Goal: Task Accomplishment & Management: Use online tool/utility

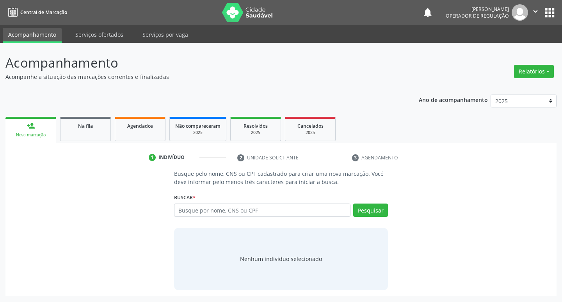
click at [235, 208] on input "text" at bounding box center [262, 209] width 177 height 13
type input "014.269.264-64"
click at [212, 210] on input "014.269.264-64" at bounding box center [262, 209] width 177 height 13
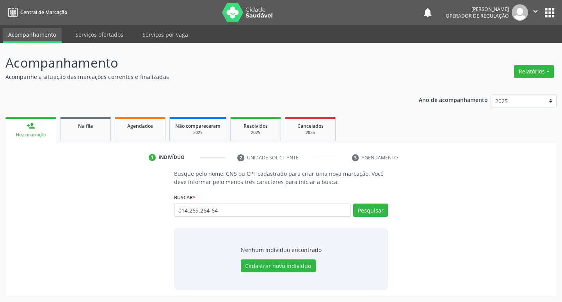
click at [210, 210] on input "014.269.264-64" at bounding box center [262, 209] width 177 height 13
click at [211, 210] on input "014.269.264-64" at bounding box center [262, 209] width 177 height 13
click at [203, 210] on input "014.269.26464" at bounding box center [262, 209] width 177 height 13
click at [201, 210] on input "014.269.26464" at bounding box center [262, 209] width 177 height 13
click at [189, 212] on input "014.26926464" at bounding box center [262, 209] width 177 height 13
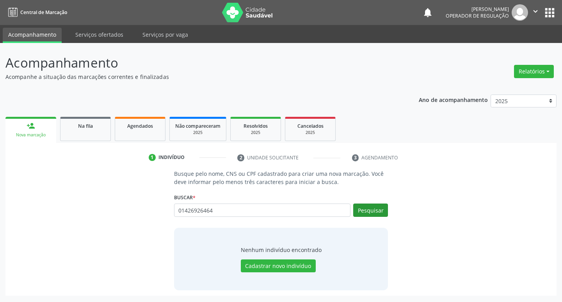
type input "01426926464"
click at [385, 209] on button "Pesquisar" at bounding box center [370, 209] width 35 height 13
type input "0"
type input "[PERSON_NAME] D"
click at [372, 206] on button "Pesquisar" at bounding box center [370, 209] width 35 height 13
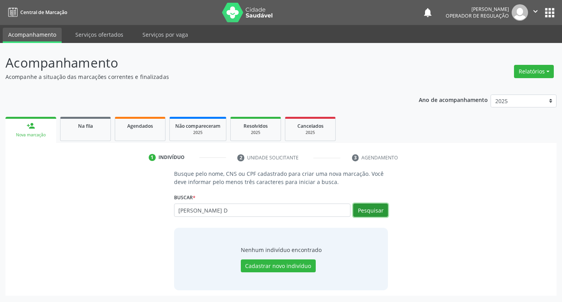
click at [368, 212] on button "Pesquisar" at bounding box center [370, 209] width 35 height 13
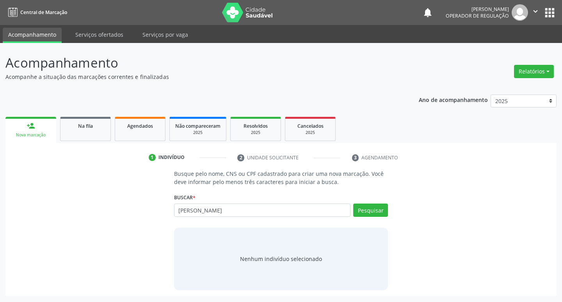
type input "[PERSON_NAME]"
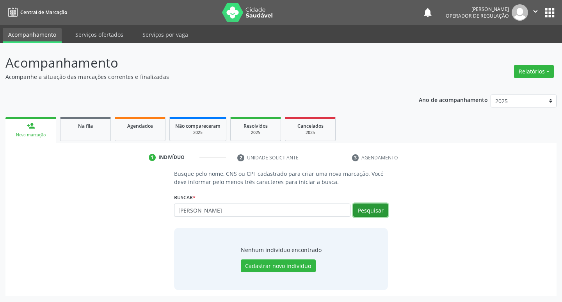
click at [362, 209] on button "Pesquisar" at bounding box center [370, 209] width 35 height 13
click at [84, 129] on div "Na fila" at bounding box center [85, 125] width 39 height 8
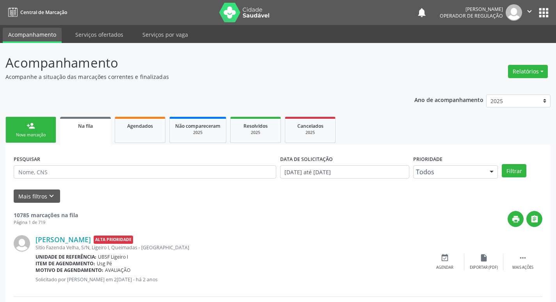
click at [25, 137] on div "Nova marcação" at bounding box center [30, 135] width 39 height 6
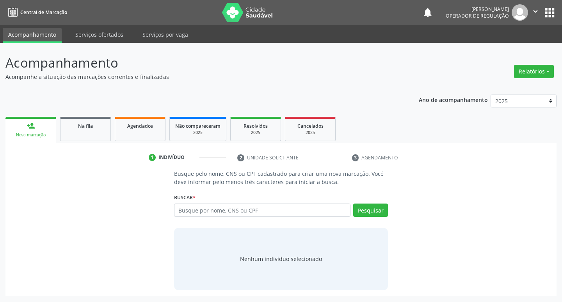
drag, startPoint x: 25, startPoint y: 137, endPoint x: 118, endPoint y: 101, distance: 99.9
click at [118, 101] on div "Ano de acompanhamento 2025 2024 2023 2022 2021 person_add Nova marcação Na fila…" at bounding box center [280, 192] width 551 height 206
click at [92, 126] on span "Na fila" at bounding box center [85, 126] width 15 height 7
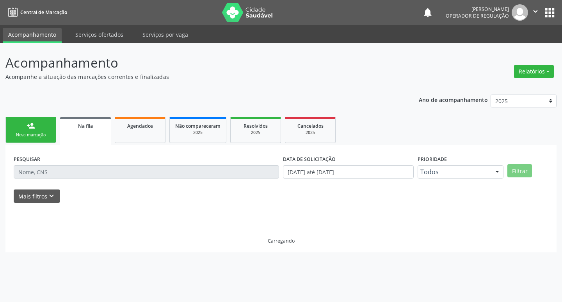
click at [25, 133] on div "Nova marcação" at bounding box center [30, 135] width 39 height 6
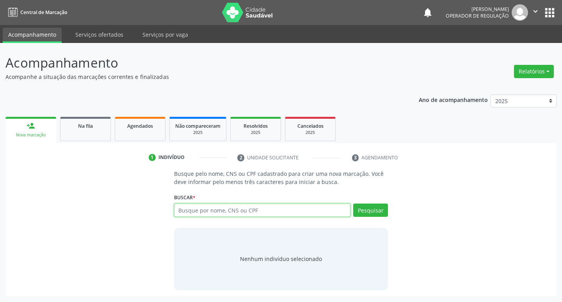
click at [244, 205] on input "text" at bounding box center [262, 209] width 177 height 13
click at [249, 210] on input "text" at bounding box center [262, 209] width 177 height 13
type input "703001843866071"
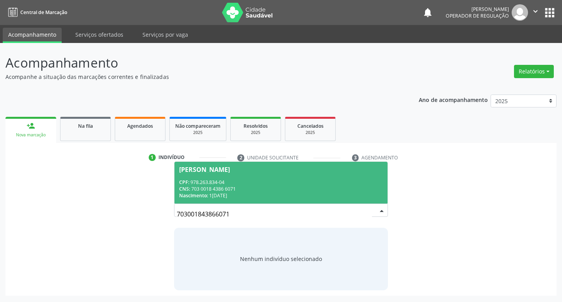
click at [276, 173] on span "[PERSON_NAME] CPF: 978.263.834-04 CNS: 703 0018 4386 6071 Nascimento: 1[DATE]" at bounding box center [280, 183] width 213 height 42
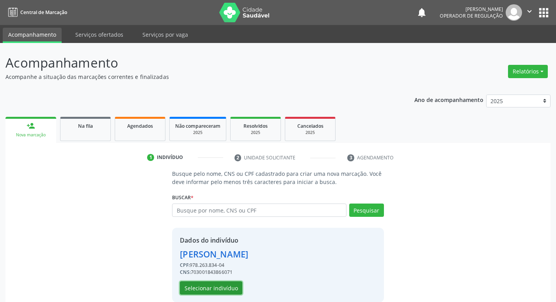
click at [202, 288] on button "Selecionar indivíduo" at bounding box center [211, 287] width 62 height 13
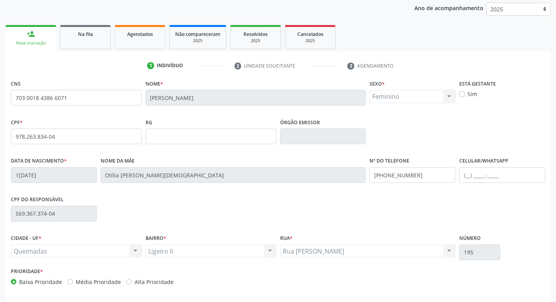
scroll to position [121, 0]
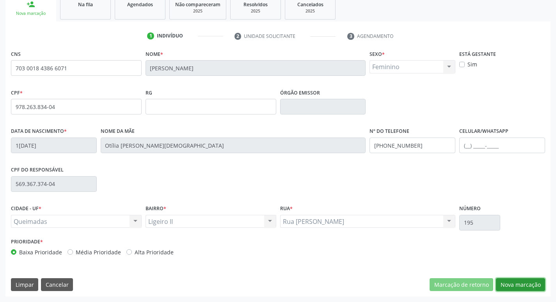
drag, startPoint x: 519, startPoint y: 287, endPoint x: 390, endPoint y: 284, distance: 128.8
click at [519, 287] on button "Nova marcação" at bounding box center [520, 284] width 49 height 13
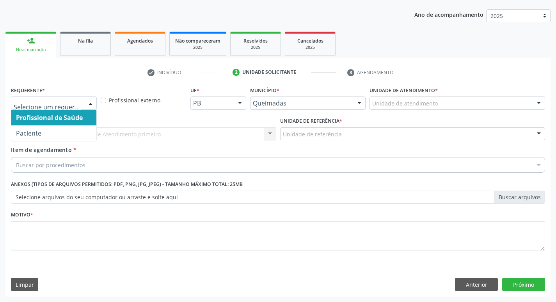
click at [87, 96] on div "Profissional de Saúde Paciente Nenhum resultado encontrado para: " " Não há nen…" at bounding box center [54, 102] width 86 height 13
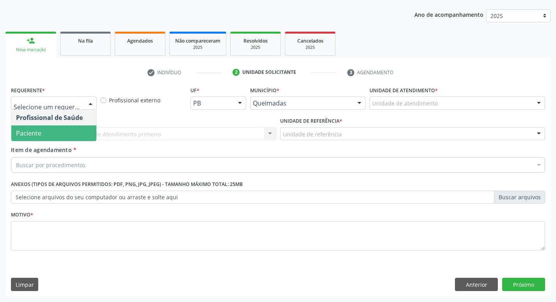
click at [73, 134] on span "Paciente" at bounding box center [53, 133] width 85 height 16
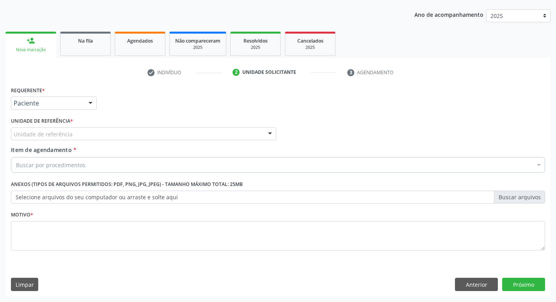
click at [75, 134] on div "Unidade de referência" at bounding box center [143, 133] width 265 height 13
type input "LI"
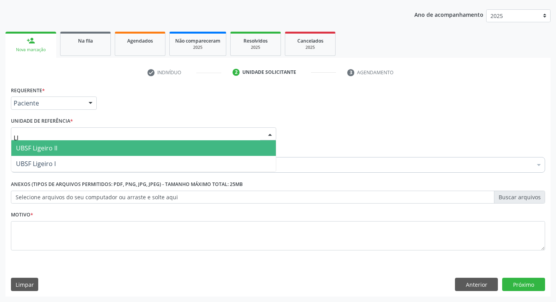
click at [47, 151] on span "UBSF Ligeiro II" at bounding box center [36, 148] width 41 height 9
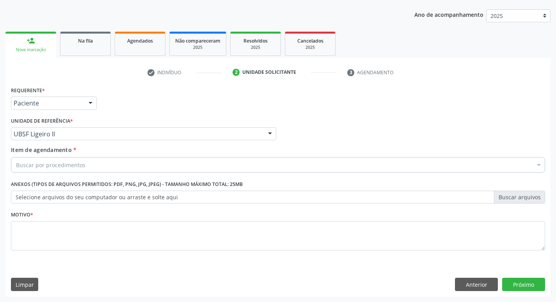
click at [46, 172] on div "Buscar por procedimentos" at bounding box center [278, 165] width 534 height 16
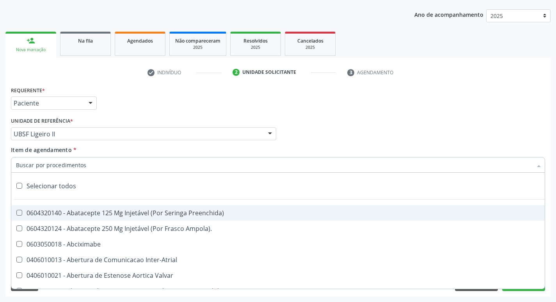
click at [47, 169] on input "Item de agendamento *" at bounding box center [274, 165] width 516 height 16
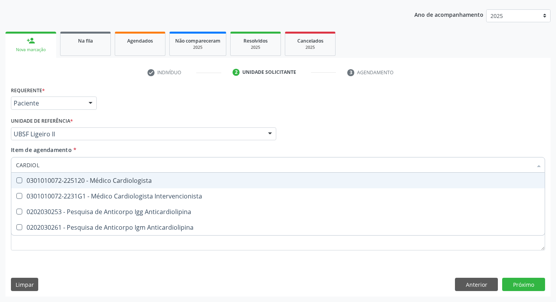
type input "CARDIOLO"
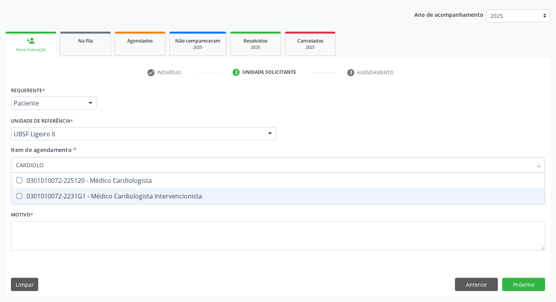
click at [62, 199] on div "0301010072-2231G1 - Médico Cardiologista Intervencionista" at bounding box center [278, 196] width 524 height 6
checkbox Intervencionista "true"
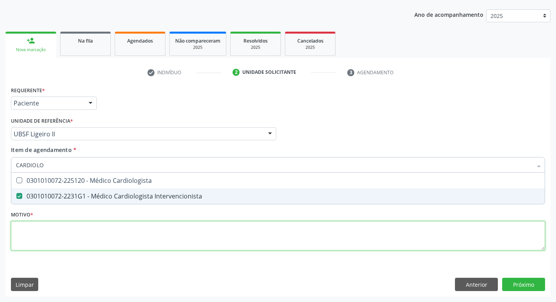
click at [48, 231] on div "Requerente * Paciente Profissional de Saúde Paciente Nenhum resultado encontrad…" at bounding box center [278, 172] width 534 height 177
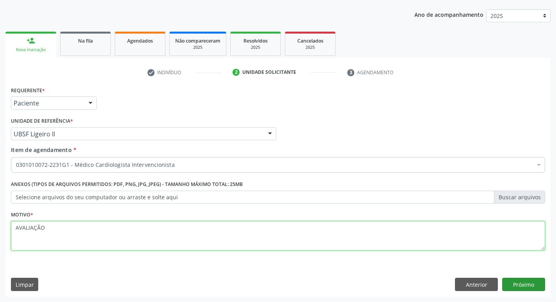
type textarea "AVALIAÇÃO"
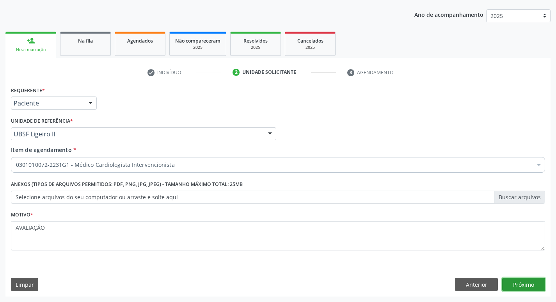
click at [523, 280] on button "Próximo" at bounding box center [523, 283] width 43 height 13
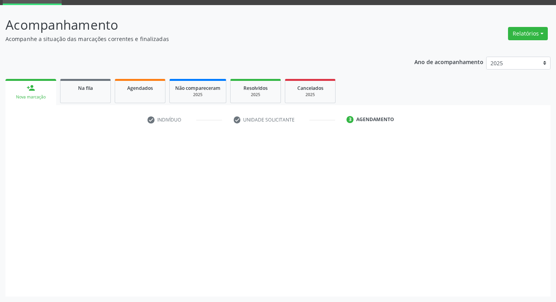
scroll to position [38, 0]
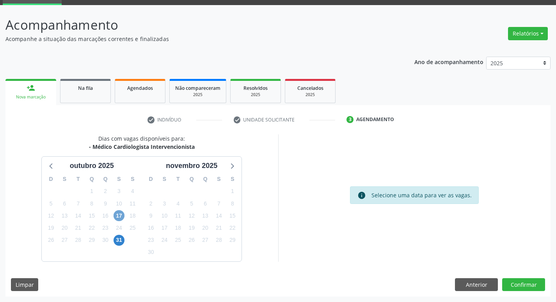
click at [116, 220] on span "17" at bounding box center [119, 215] width 11 height 11
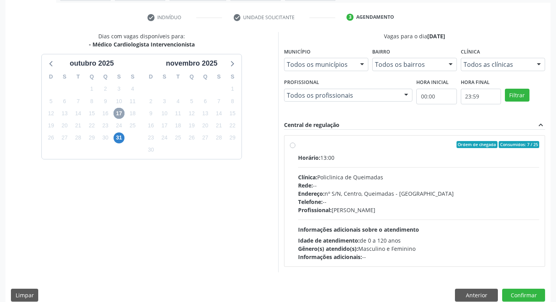
scroll to position [151, 0]
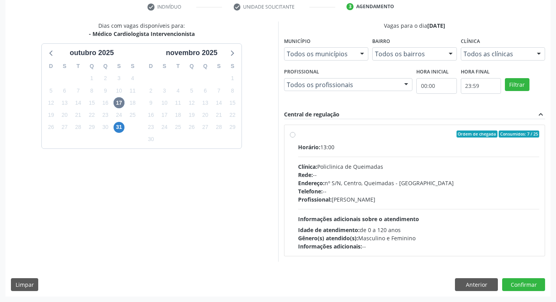
click at [445, 144] on div "Horário: 13:00" at bounding box center [419, 147] width 242 height 8
click at [295, 137] on input "Ordem de chegada Consumidos: 7 / 25 Horário: 13:00 Clínica: Policlinica de Quei…" at bounding box center [292, 133] width 5 height 7
radio input "true"
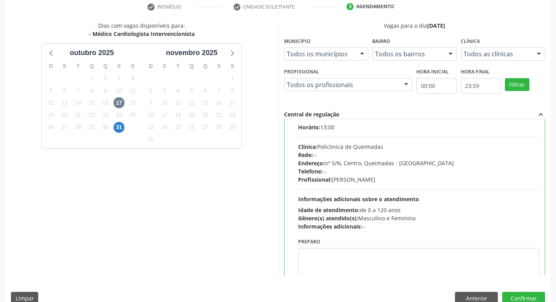
scroll to position [39, 0]
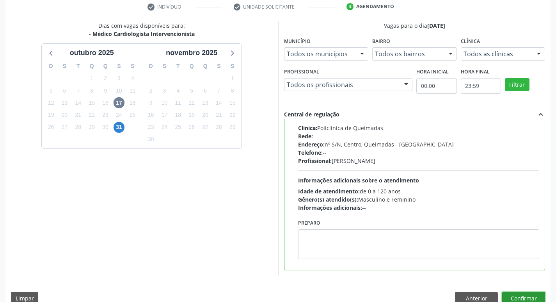
click at [526, 293] on button "Confirmar" at bounding box center [523, 298] width 43 height 13
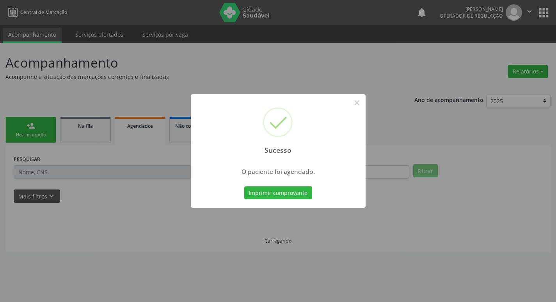
scroll to position [0, 0]
click at [304, 195] on button "Imprimir comprovante" at bounding box center [281, 192] width 68 height 13
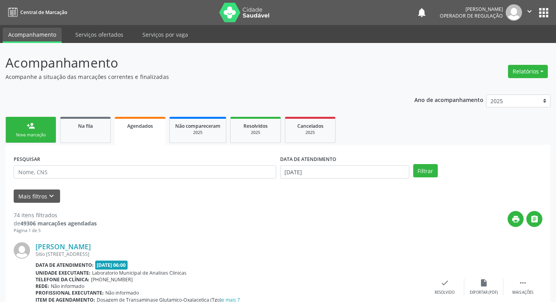
click at [55, 120] on link "person_add Nova marcação" at bounding box center [30, 130] width 51 height 26
click at [40, 123] on link "person_add Nova marcação" at bounding box center [30, 130] width 51 height 26
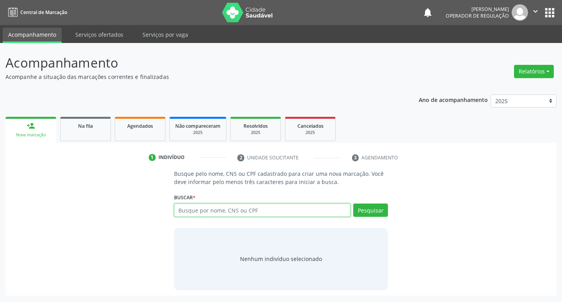
click at [197, 213] on input "text" at bounding box center [262, 209] width 177 height 13
type input "702408070069020"
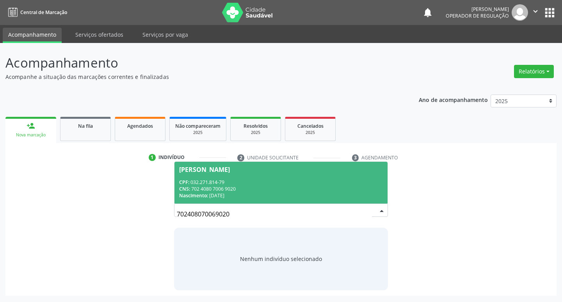
click at [318, 173] on span "[PERSON_NAME] CPF: 032.271.814-79 CNS: 702 4080 7006 9020 Nascimento: 2[DATE]" at bounding box center [280, 183] width 213 height 42
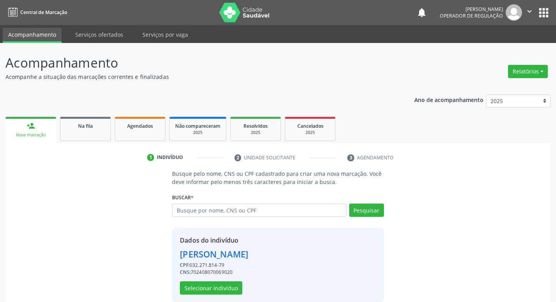
click at [216, 297] on div "Dados do indivíduo [PERSON_NAME] CPF: 032.271.814-79 CNS: 702408070069020 Selec…" at bounding box center [278, 265] width 212 height 75
click at [219, 292] on button "Selecionar indivíduo" at bounding box center [211, 287] width 62 height 13
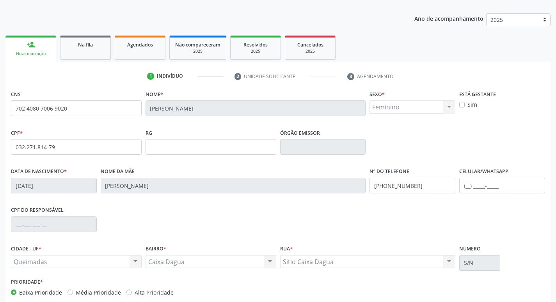
scroll to position [121, 0]
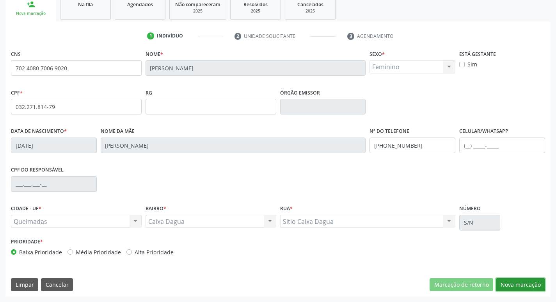
click at [509, 285] on button "Nova marcação" at bounding box center [520, 284] width 49 height 13
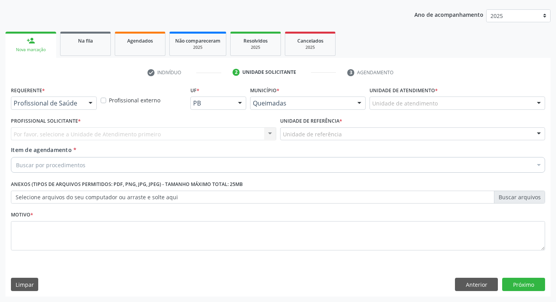
scroll to position [85, 0]
drag, startPoint x: 37, startPoint y: 104, endPoint x: 34, endPoint y: 125, distance: 20.9
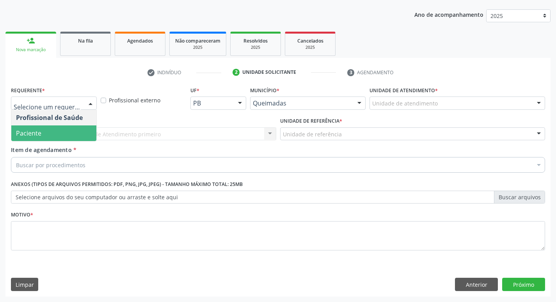
drag, startPoint x: 34, startPoint y: 130, endPoint x: 33, endPoint y: 134, distance: 4.0
click at [34, 130] on span "Paciente" at bounding box center [28, 133] width 25 height 9
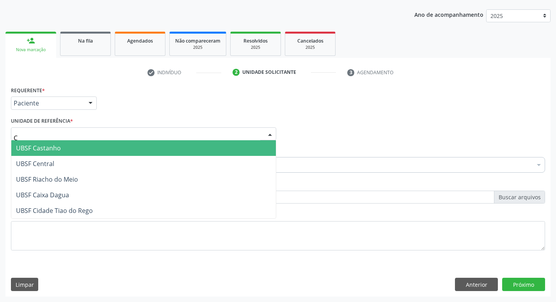
type input "CA"
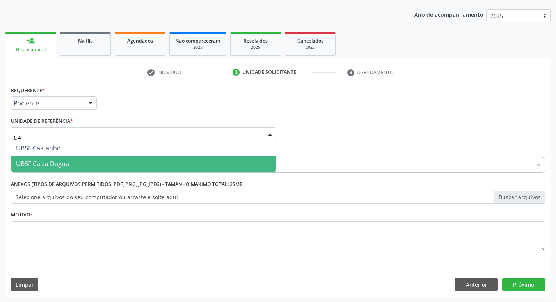
click at [38, 159] on span "UBSF Caixa Dagua" at bounding box center [42, 163] width 53 height 9
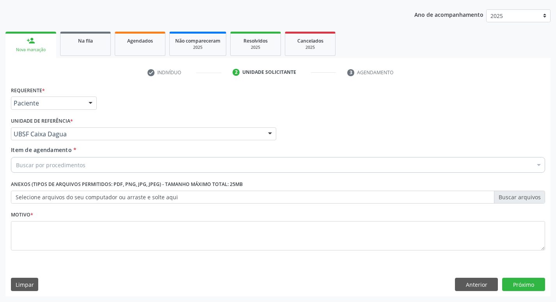
click at [38, 159] on div "Buscar por procedimentos" at bounding box center [278, 165] width 534 height 16
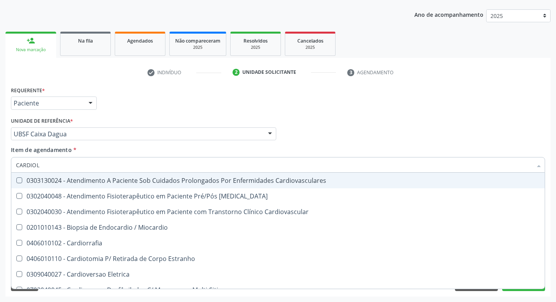
type input "CARDIOLO"
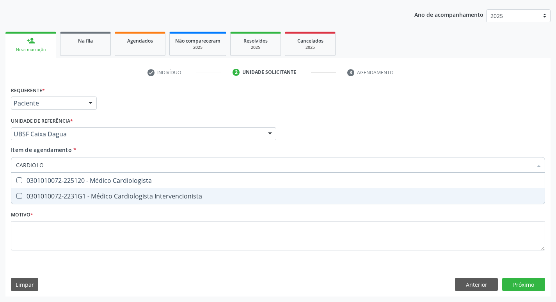
click at [54, 194] on div "0301010072-2231G1 - Médico Cardiologista Intervencionista" at bounding box center [278, 196] width 524 height 6
checkbox Intervencionista "true"
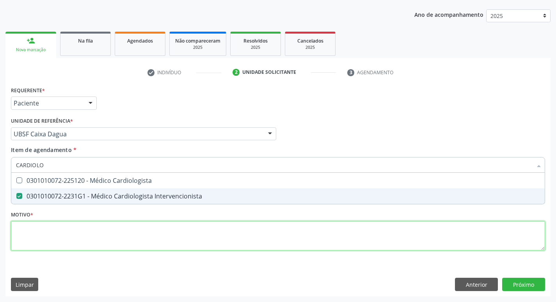
click at [42, 233] on div "Requerente * Paciente Profissional de Saúde Paciente Nenhum resultado encontrad…" at bounding box center [278, 172] width 534 height 177
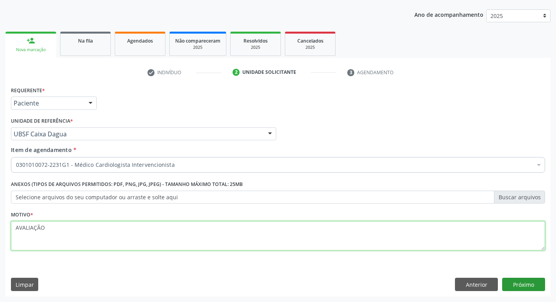
type textarea "AVALIAÇÃO"
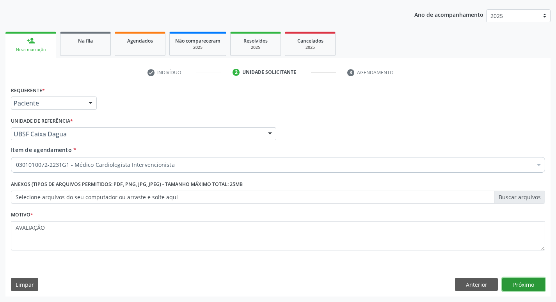
click at [541, 283] on button "Próximo" at bounding box center [523, 283] width 43 height 13
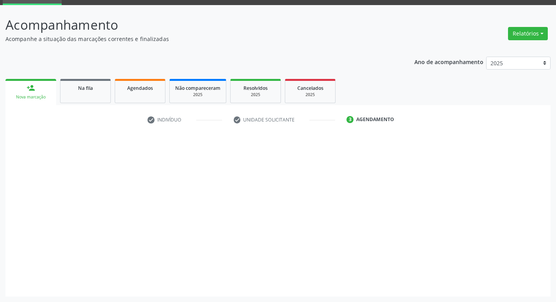
scroll to position [38, 0]
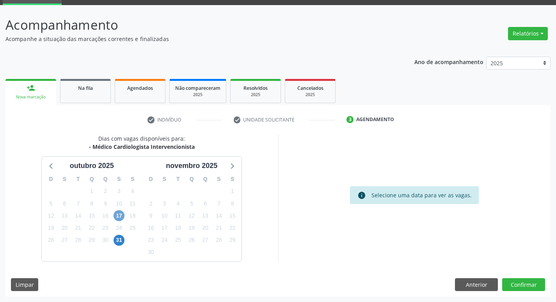
click at [119, 215] on span "17" at bounding box center [119, 215] width 11 height 11
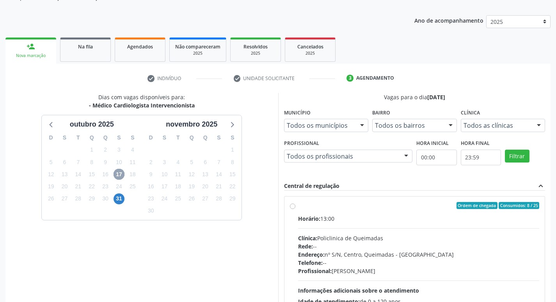
scroll to position [151, 0]
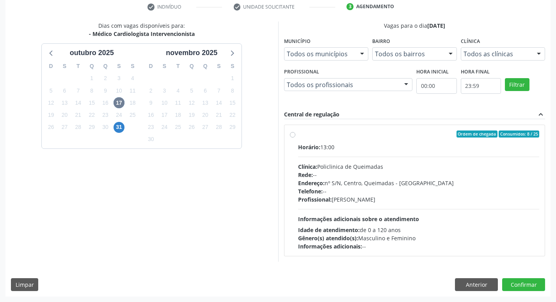
click at [381, 151] on div "Horário: 13:00 Clínica: Policlinica de Queimadas Rede: -- Endereço: nº S/N, Cen…" at bounding box center [419, 196] width 242 height 107
click at [295, 137] on input "Ordem de chegada Consumidos: 8 / 25 Horário: 13:00 Clínica: Policlinica de Quei…" at bounding box center [292, 133] width 5 height 7
radio input "true"
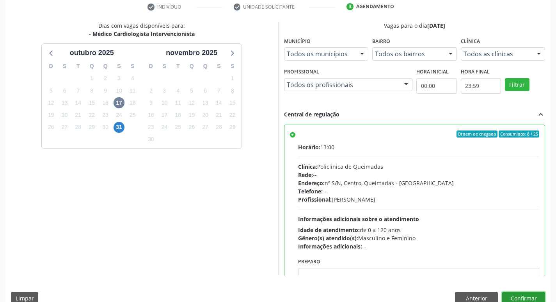
click at [519, 297] on button "Confirmar" at bounding box center [523, 298] width 43 height 13
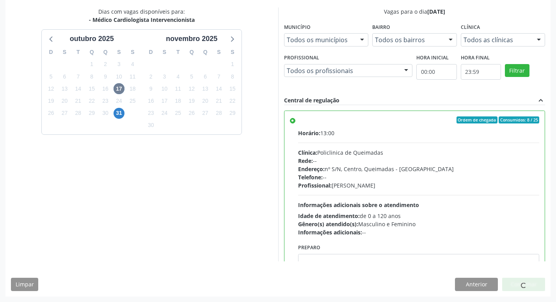
scroll to position [39, 0]
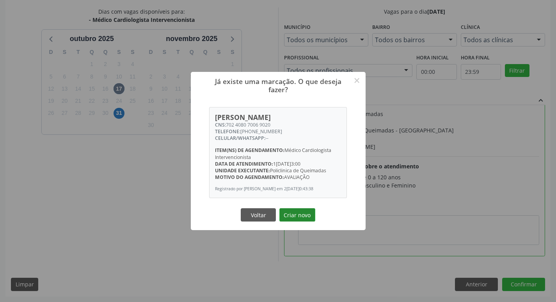
click at [301, 218] on button "Criar novo" at bounding box center [297, 214] width 36 height 13
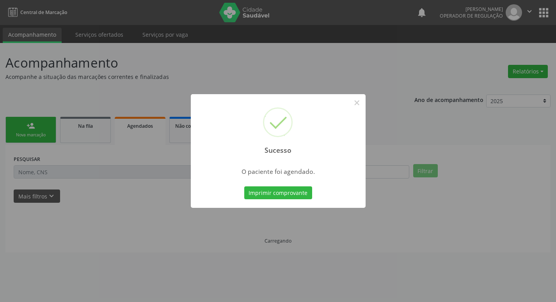
scroll to position [0, 0]
click at [299, 192] on button "Imprimir comprovante" at bounding box center [281, 192] width 68 height 13
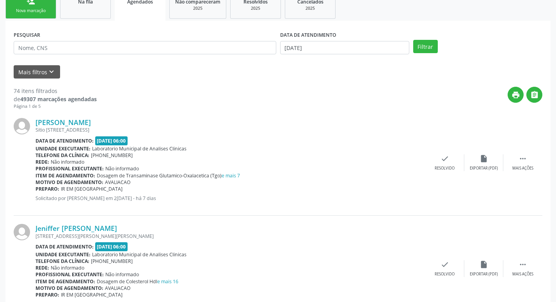
scroll to position [39, 0]
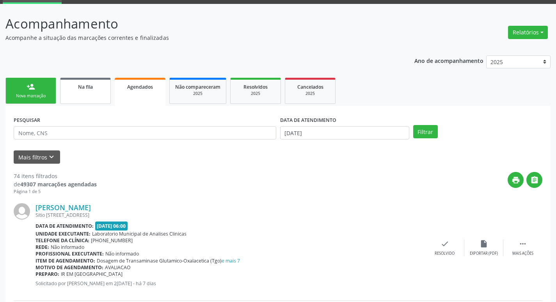
click at [98, 97] on link "Na fila" at bounding box center [85, 91] width 51 height 26
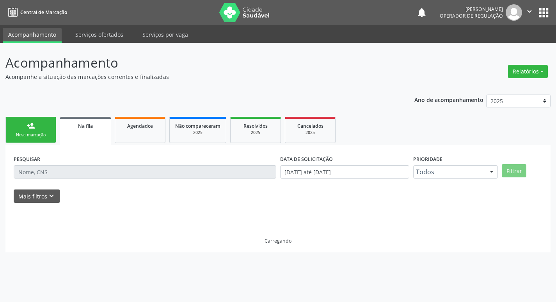
scroll to position [0, 0]
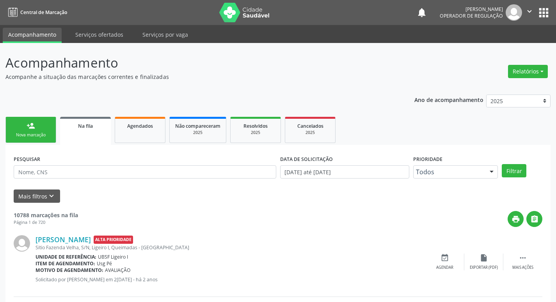
click at [41, 133] on div "Nova marcação" at bounding box center [30, 135] width 39 height 6
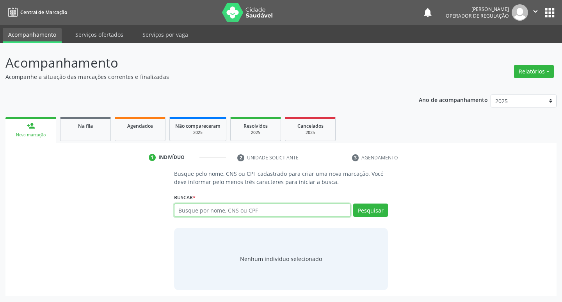
click at [265, 208] on input "text" at bounding box center [262, 209] width 177 height 13
type input "705002667605255"
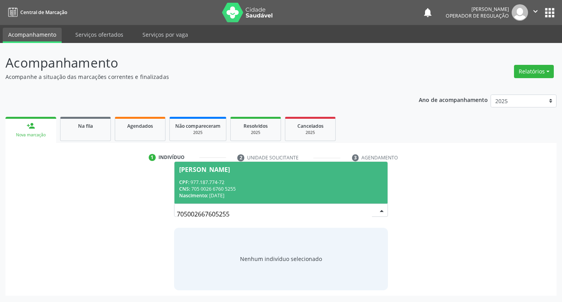
click at [331, 182] on div "CPF: 977.187.774-72" at bounding box center [281, 182] width 204 height 7
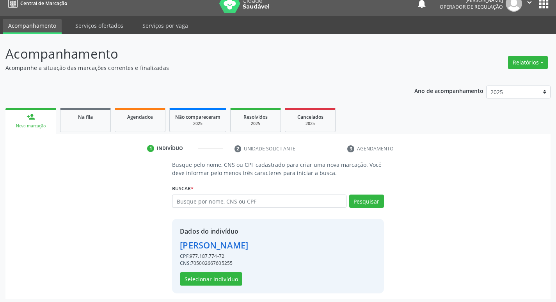
scroll to position [11, 0]
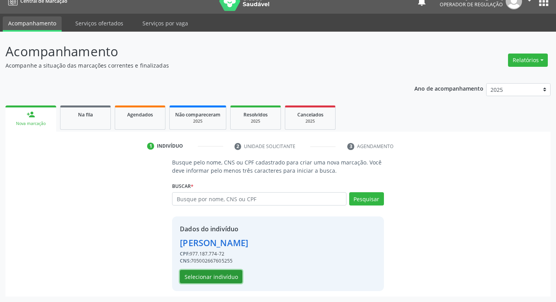
click at [233, 278] on button "Selecionar indivíduo" at bounding box center [211, 276] width 62 height 13
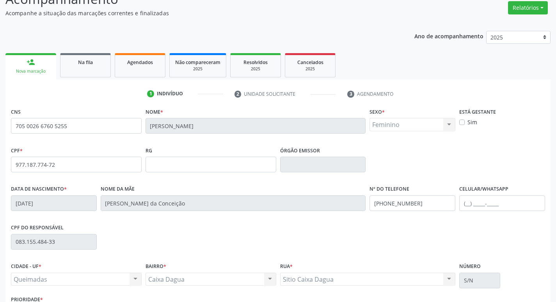
scroll to position [121, 0]
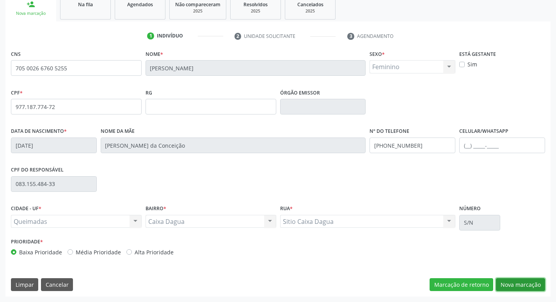
drag, startPoint x: 510, startPoint y: 284, endPoint x: 499, endPoint y: 281, distance: 11.7
click at [509, 284] on button "Nova marcação" at bounding box center [520, 284] width 49 height 13
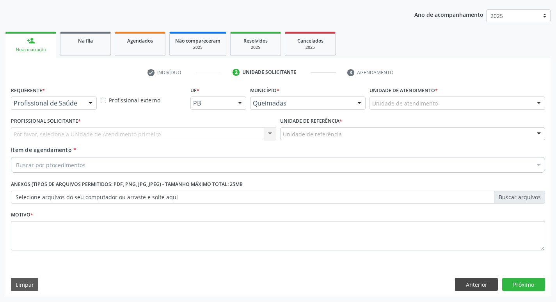
scroll to position [85, 0]
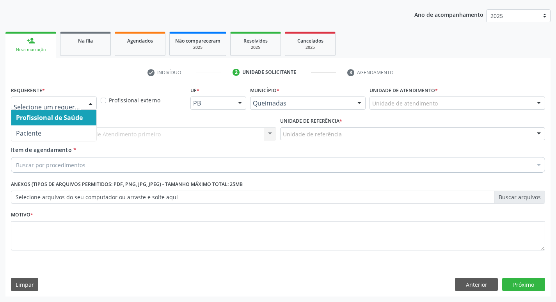
click at [84, 106] on div at bounding box center [54, 102] width 86 height 13
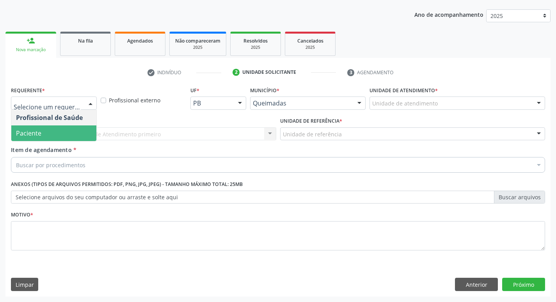
click at [67, 133] on span "Paciente" at bounding box center [53, 133] width 85 height 16
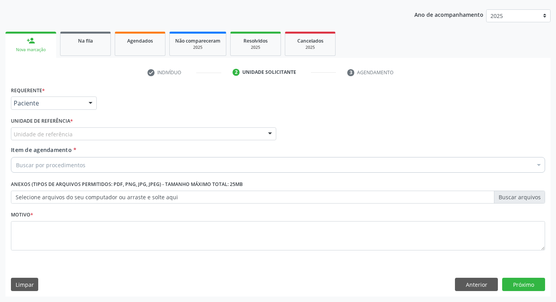
click at [74, 134] on div "Unidade de referência" at bounding box center [143, 133] width 265 height 13
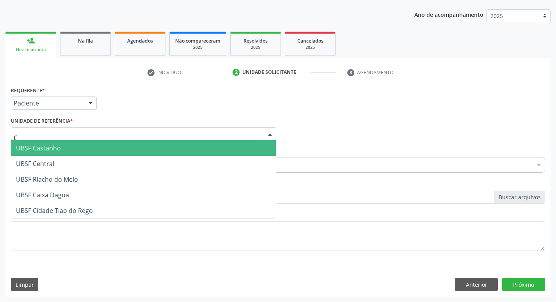
type input "CA"
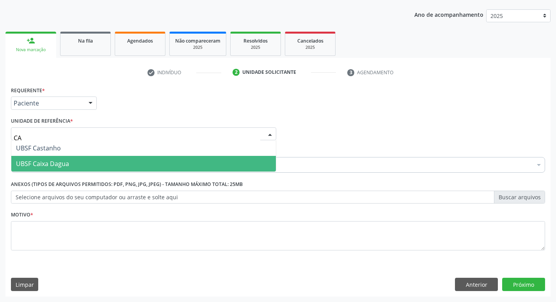
click at [72, 164] on span "UBSF Caixa Dagua" at bounding box center [143, 164] width 265 height 16
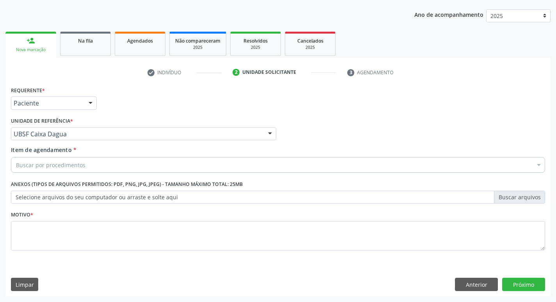
click at [70, 159] on div "Buscar por procedimentos" at bounding box center [278, 165] width 534 height 16
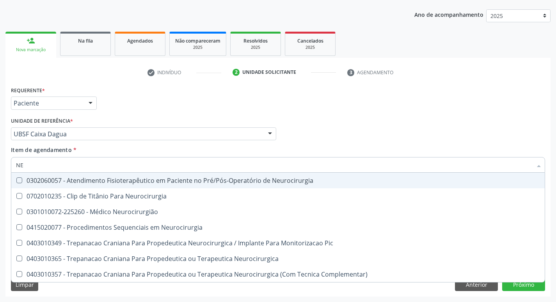
type input "N"
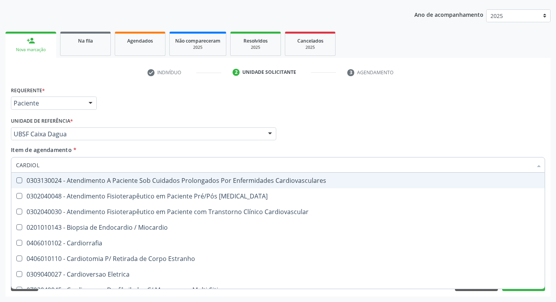
type input "CARDIOLO"
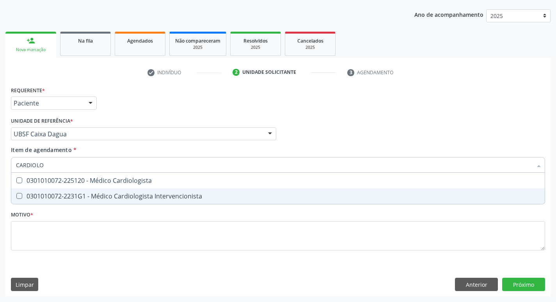
click at [79, 195] on div "0301010072-2231G1 - Médico Cardiologista Intervencionista" at bounding box center [278, 196] width 524 height 6
checkbox Intervencionista "true"
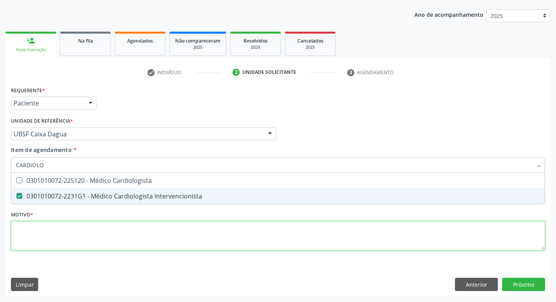
click at [64, 239] on div "Requerente * Paciente Profissional de Saúde Paciente Nenhum resultado encontrad…" at bounding box center [278, 172] width 534 height 177
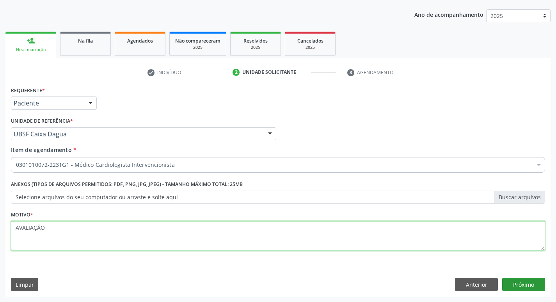
type textarea "AVALIAÇÃO"
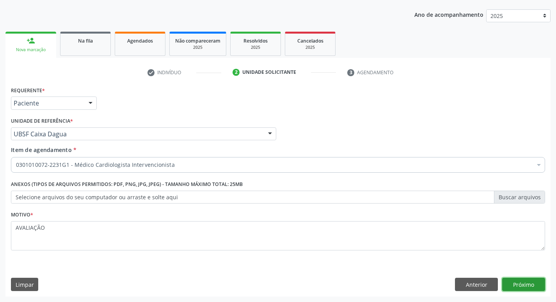
click at [517, 283] on button "Próximo" at bounding box center [523, 283] width 43 height 13
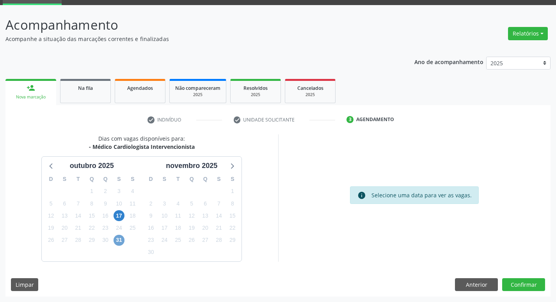
click at [114, 240] on span "31" at bounding box center [119, 240] width 11 height 11
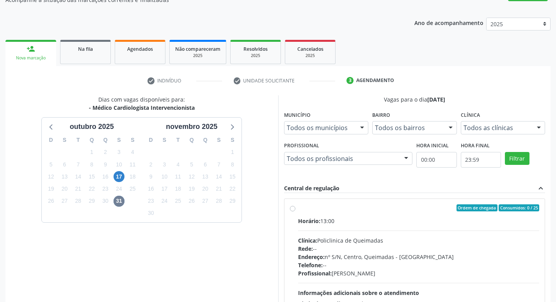
click at [375, 210] on div "Ordem de chegada Consumidos: 0 / 25" at bounding box center [419, 207] width 242 height 7
click at [295, 210] on input "Ordem de chegada Consumidos: 0 / 25 Horário: 13:00 Clínica: Policlinica de Quei…" at bounding box center [292, 207] width 5 height 7
radio input "true"
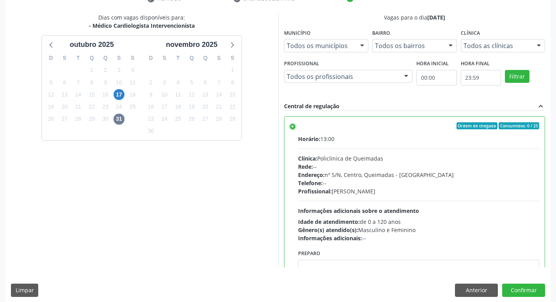
scroll to position [165, 0]
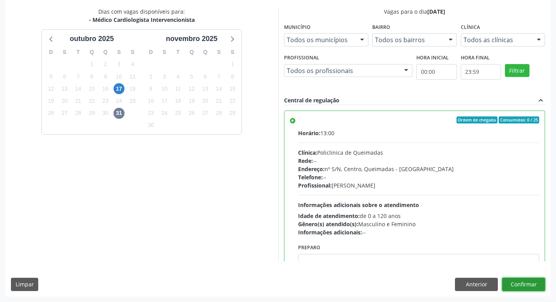
click at [522, 281] on button "Confirmar" at bounding box center [523, 283] width 43 height 13
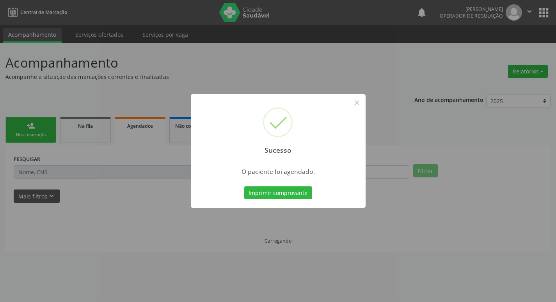
scroll to position [0, 0]
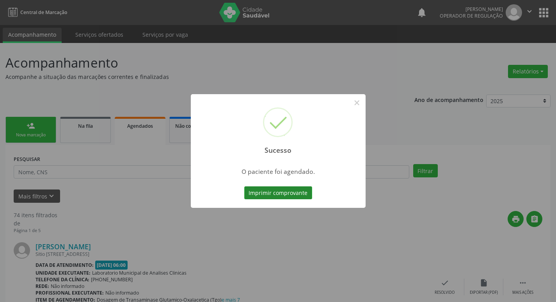
click at [296, 197] on button "Imprimir comprovante" at bounding box center [278, 192] width 68 height 13
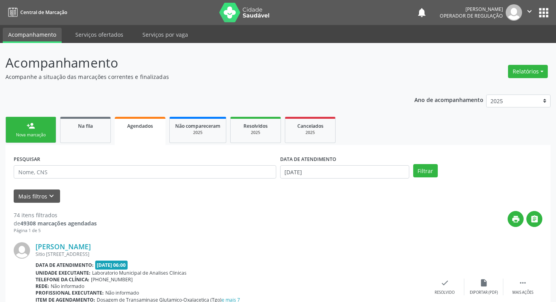
click at [22, 130] on link "person_add Nova marcação" at bounding box center [30, 130] width 51 height 26
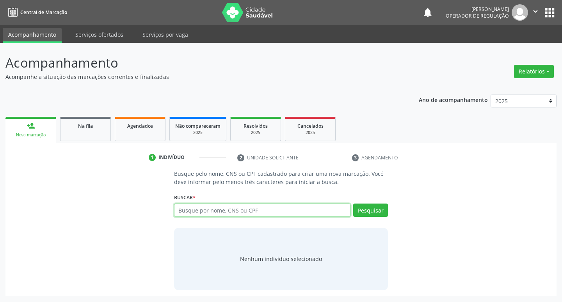
click at [285, 215] on input "text" at bounding box center [262, 209] width 177 height 13
type input "700801972560384"
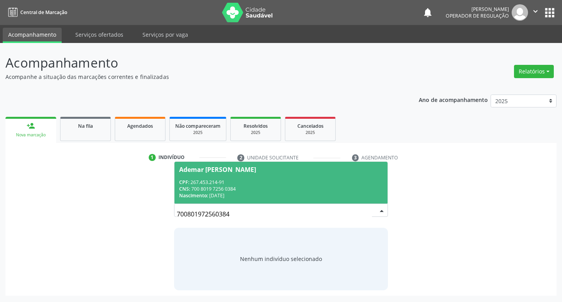
click at [294, 167] on div "Ademar [PERSON_NAME]" at bounding box center [281, 169] width 204 height 6
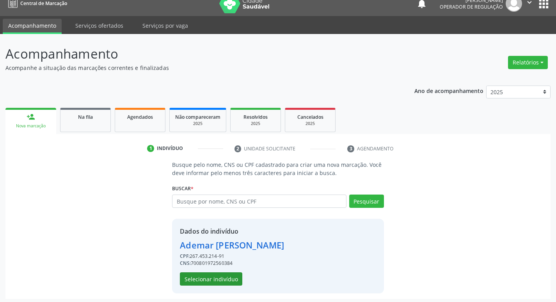
scroll to position [11, 0]
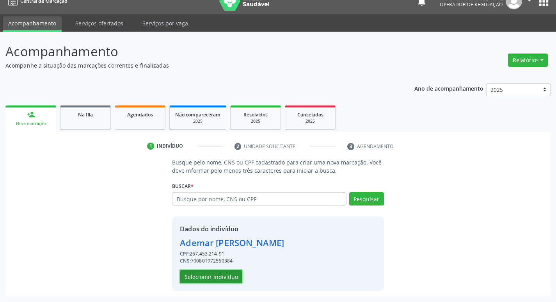
click at [228, 271] on button "Selecionar indivíduo" at bounding box center [211, 276] width 62 height 13
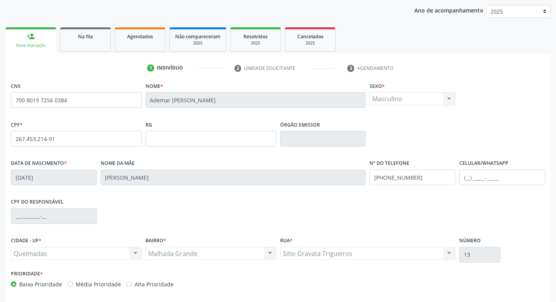
scroll to position [121, 0]
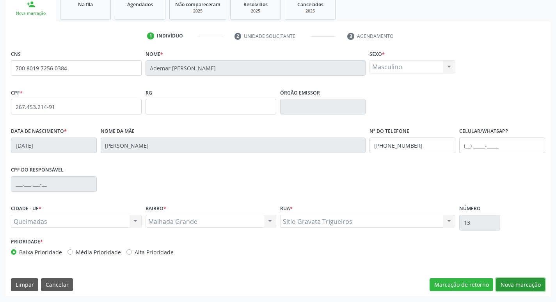
click at [532, 282] on button "Nova marcação" at bounding box center [520, 284] width 49 height 13
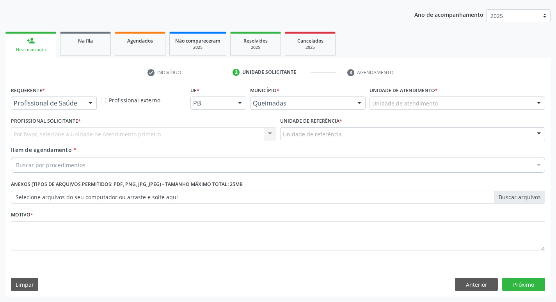
scroll to position [85, 0]
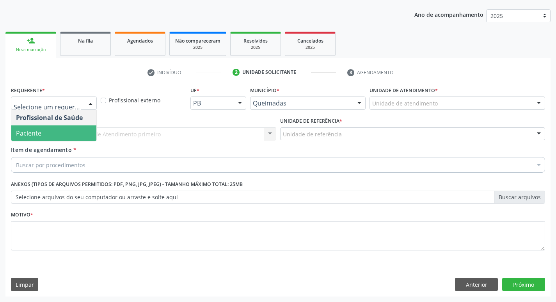
click at [56, 130] on span "Paciente" at bounding box center [53, 133] width 85 height 16
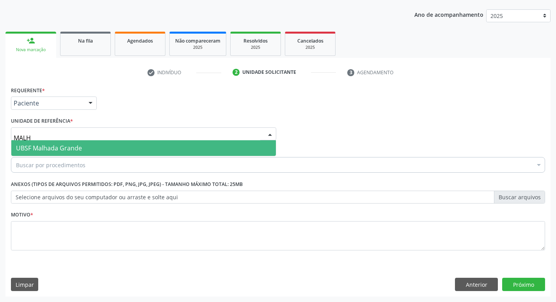
type input "MALHA"
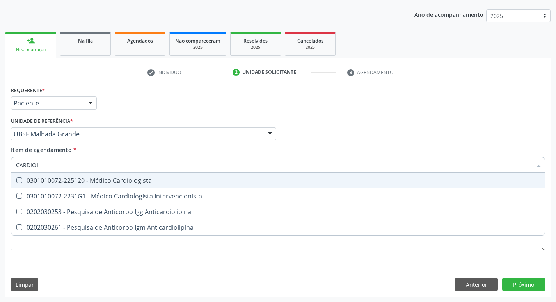
type input "CARDIOLO"
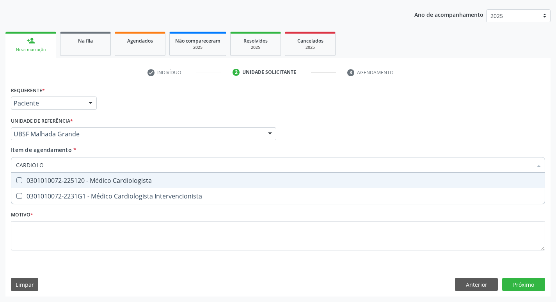
click at [62, 175] on span "0301010072-225120 - Médico Cardiologista" at bounding box center [278, 181] width 534 height 16
checkbox Cardiologista "true"
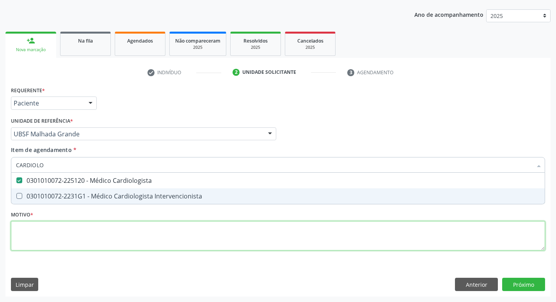
click at [55, 239] on div "Requerente * Paciente Profissional de Saúde Paciente Nenhum resultado encontrad…" at bounding box center [278, 172] width 534 height 177
checkbox Intervencionista "true"
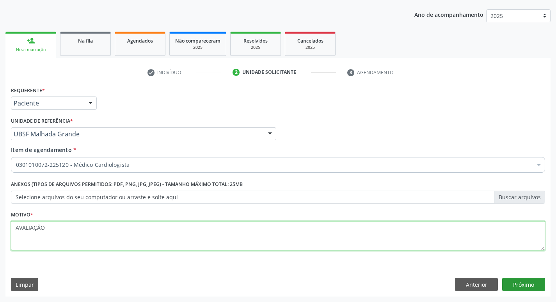
type textarea "AVALIAÇÃO"
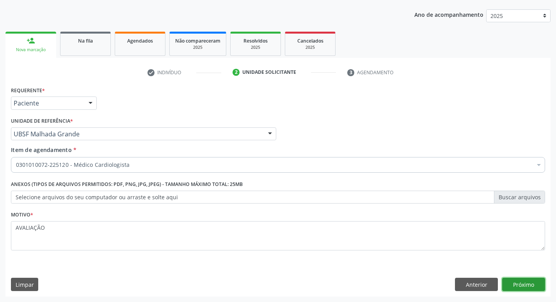
click at [518, 286] on button "Próximo" at bounding box center [523, 283] width 43 height 13
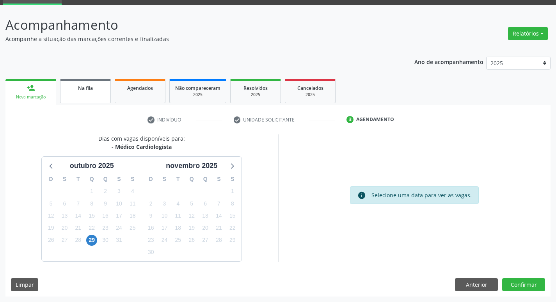
click at [89, 91] on div "Na fila" at bounding box center [85, 88] width 39 height 8
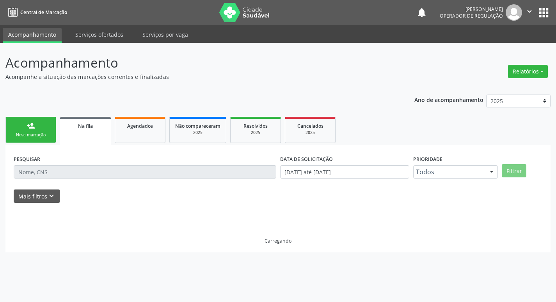
scroll to position [0, 0]
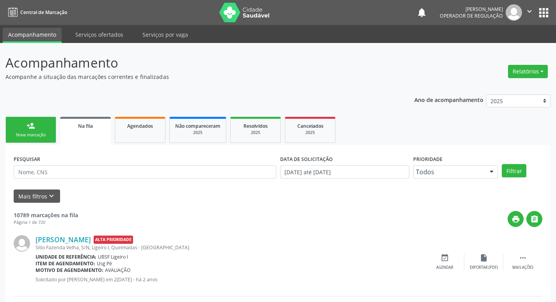
click at [35, 128] on div "person_add" at bounding box center [31, 125] width 9 height 9
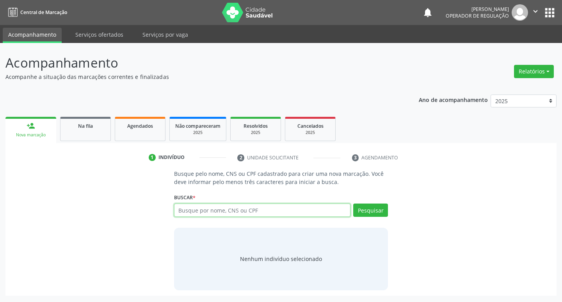
click at [229, 209] on input "text" at bounding box center [262, 209] width 177 height 13
type input "703400208182700"
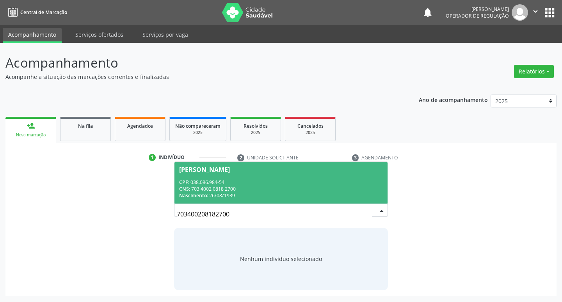
drag, startPoint x: 325, startPoint y: 178, endPoint x: 312, endPoint y: 186, distance: 14.9
click at [325, 177] on span "[PERSON_NAME] CPF: 038.086.984-54 CNS: 703 4002 0818 2700 Nascimento: [DATE]" at bounding box center [280, 183] width 213 height 42
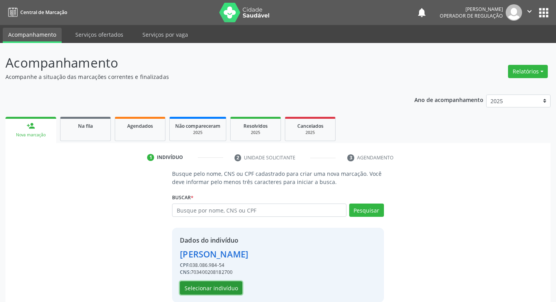
click at [208, 285] on button "Selecionar indivíduo" at bounding box center [211, 287] width 62 height 13
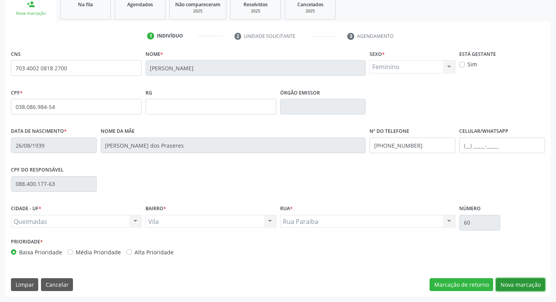
click at [507, 283] on button "Nova marcação" at bounding box center [520, 284] width 49 height 13
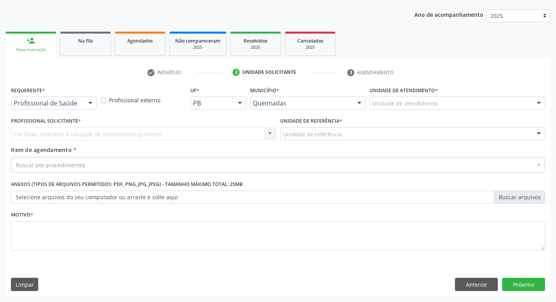
scroll to position [85, 0]
drag, startPoint x: 82, startPoint y: 106, endPoint x: 78, endPoint y: 115, distance: 10.3
click at [82, 107] on div "Profissional de Saúde" at bounding box center [54, 102] width 86 height 13
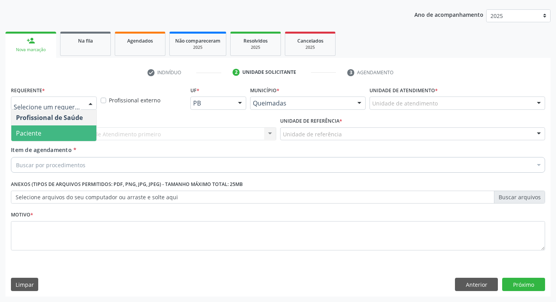
click at [69, 133] on span "Paciente" at bounding box center [53, 133] width 85 height 16
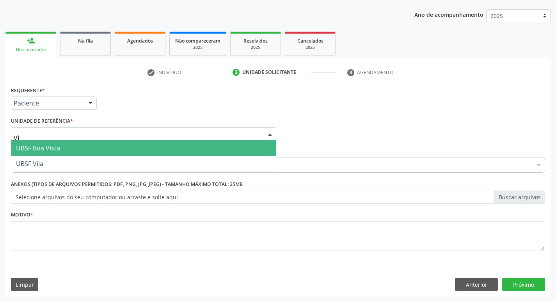
type input "VIL"
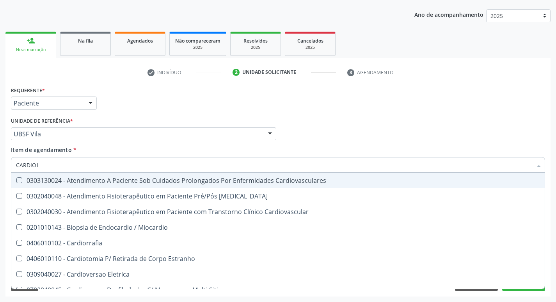
type input "CARDIOLO"
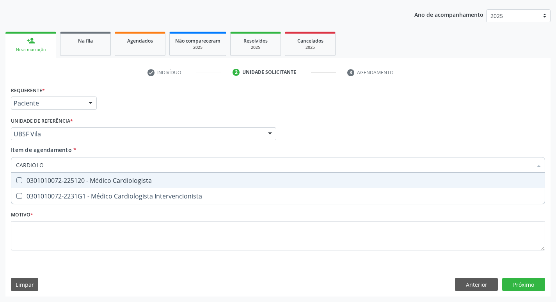
click at [83, 178] on div "0301010072-225120 - Médico Cardiologista" at bounding box center [278, 180] width 524 height 6
checkbox Cardiologista "true"
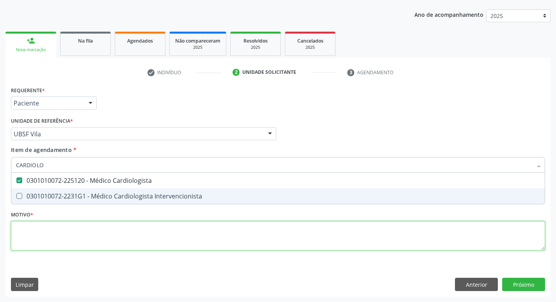
click at [86, 232] on div "Requerente * Paciente Profissional de Saúde Paciente Nenhum resultado encontrad…" at bounding box center [278, 172] width 534 height 177
checkbox Intervencionista "true"
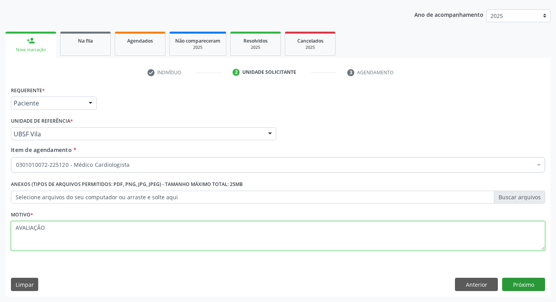
type textarea "AVALIAÇÃO"
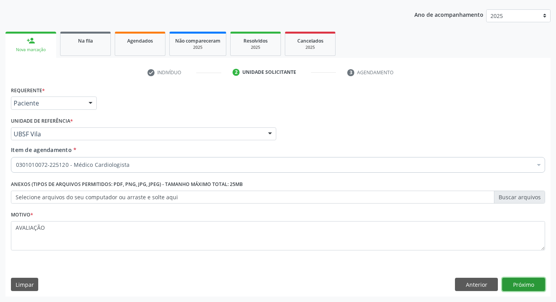
click at [509, 284] on button "Próximo" at bounding box center [523, 283] width 43 height 13
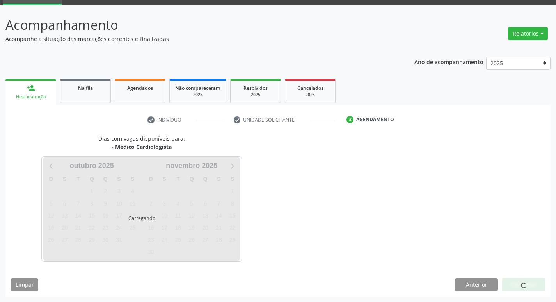
scroll to position [38, 0]
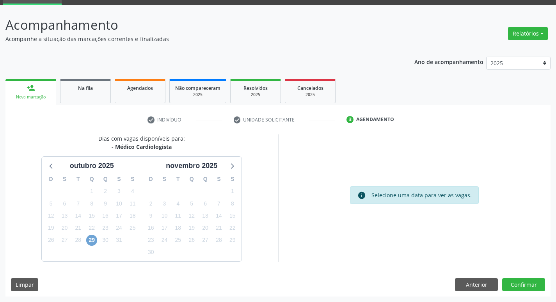
click at [92, 240] on span "29" at bounding box center [91, 240] width 11 height 11
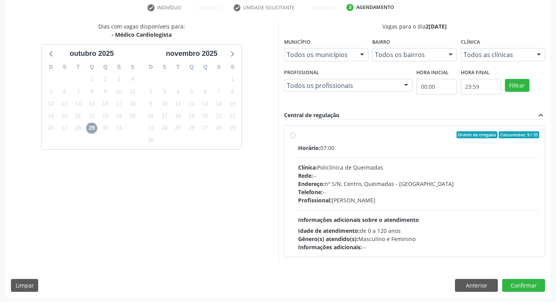
scroll to position [151, 0]
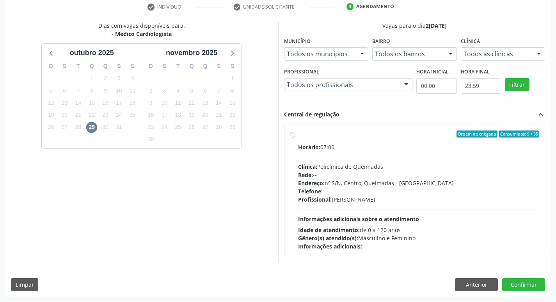
click at [411, 150] on div "Horário: 07:00" at bounding box center [419, 147] width 242 height 8
click at [295, 137] on input "Ordem de chegada Consumidos: 9 / 35 Horário: 07:00 Clínica: Policlinica de Quei…" at bounding box center [292, 133] width 5 height 7
radio input "true"
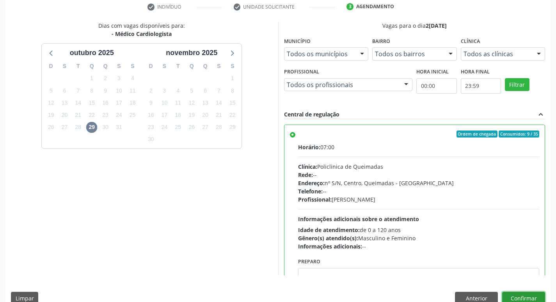
click at [513, 292] on button "Confirmar" at bounding box center [523, 298] width 43 height 13
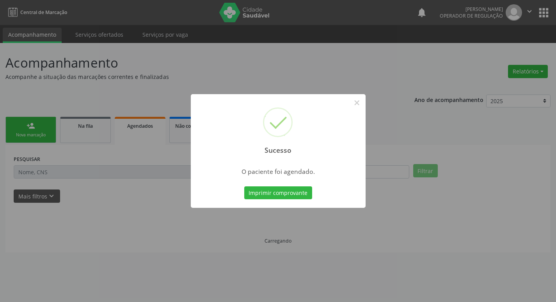
scroll to position [0, 0]
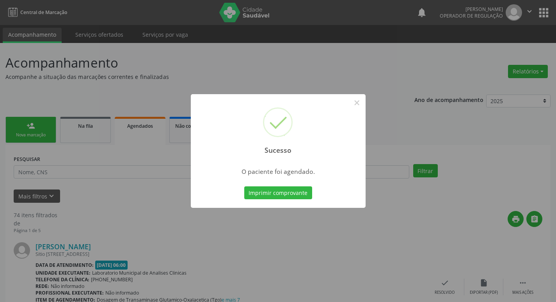
click at [256, 188] on button "Imprimir comprovante" at bounding box center [278, 192] width 68 height 13
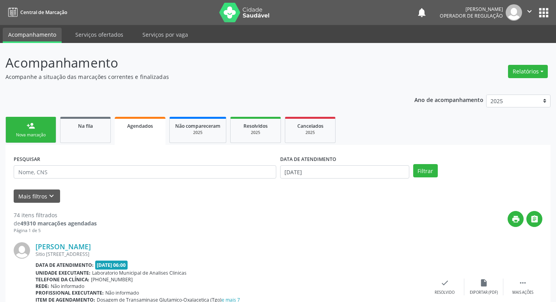
click at [33, 120] on link "person_add Nova marcação" at bounding box center [30, 130] width 51 height 26
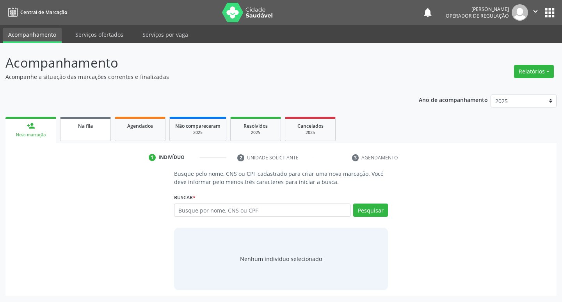
click at [83, 121] on link "Na fila" at bounding box center [85, 129] width 51 height 24
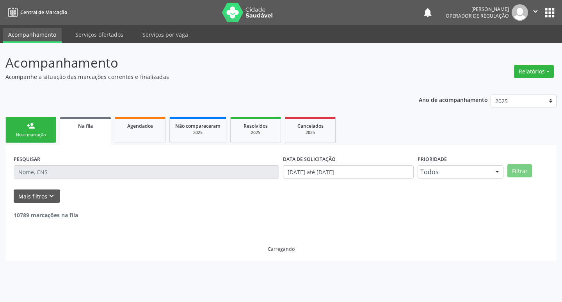
click at [128, 173] on input "text" at bounding box center [146, 171] width 265 height 13
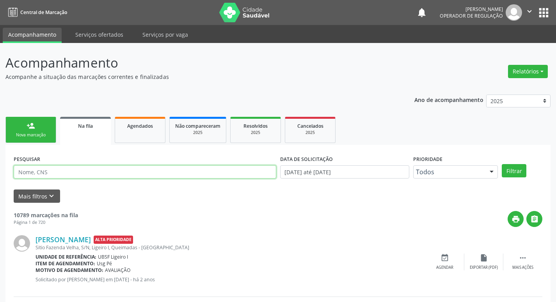
click at [128, 173] on input "text" at bounding box center [145, 171] width 263 height 13
type input "703004825671879"
click at [502, 164] on button "Filtrar" at bounding box center [514, 170] width 25 height 13
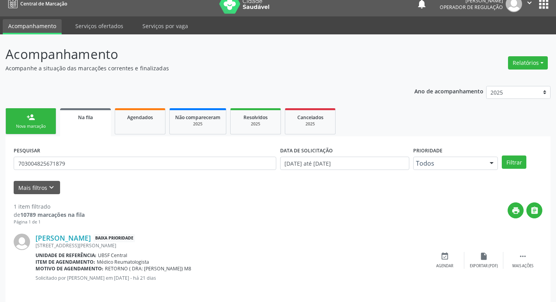
scroll to position [15, 0]
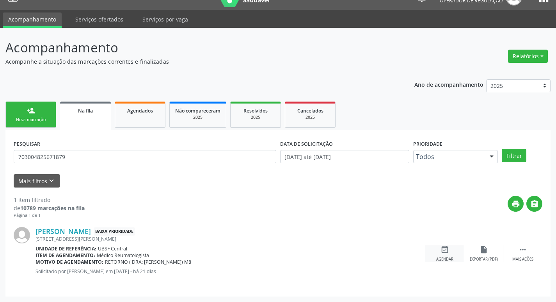
click at [450, 249] on div "event_available Agendar" at bounding box center [444, 253] width 39 height 17
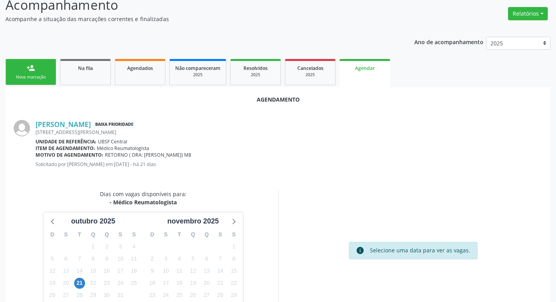
scroll to position [105, 0]
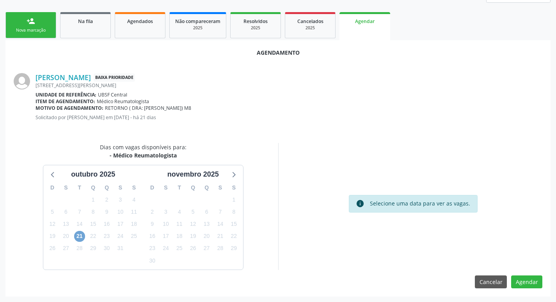
click at [81, 237] on span "21" at bounding box center [79, 236] width 11 height 11
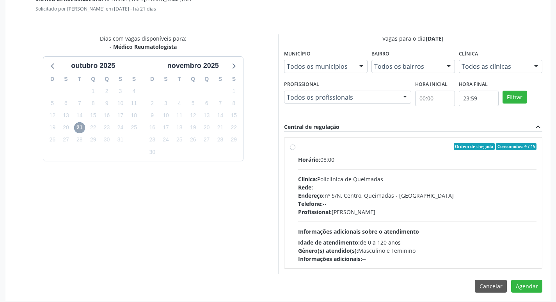
scroll to position [217, 0]
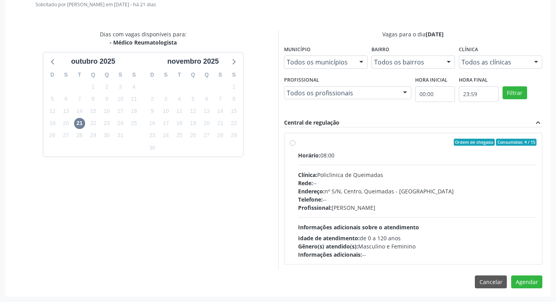
click at [413, 173] on div "Clínica: Policlinica de Queimadas" at bounding box center [417, 175] width 239 height 8
click at [295, 146] on input "Ordem de chegada Consumidos: 4 / 15 Horário: 08:00 Clínica: Policlinica de Quei…" at bounding box center [292, 142] width 5 height 7
radio input "true"
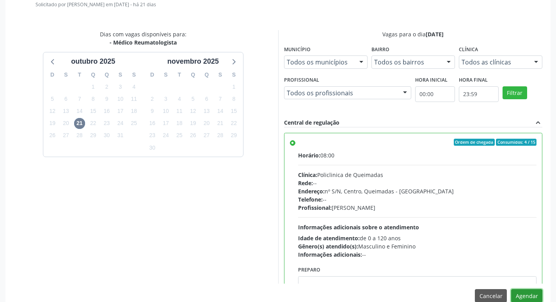
click at [532, 290] on button "Agendar" at bounding box center [526, 295] width 31 height 13
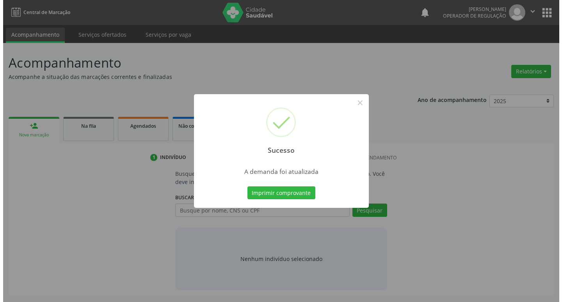
scroll to position [0, 0]
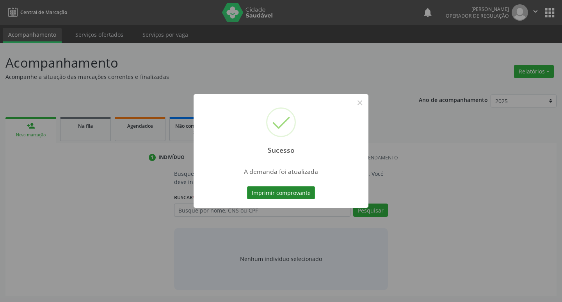
click at [285, 189] on button "Imprimir comprovante" at bounding box center [281, 192] width 68 height 13
